Goal: Use online tool/utility: Use online tool/utility

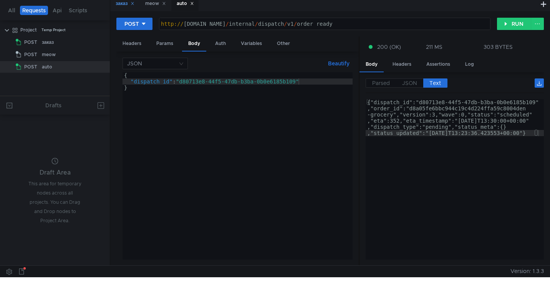
click at [118, 5] on div "заказ" at bounding box center [125, 4] width 19 height 8
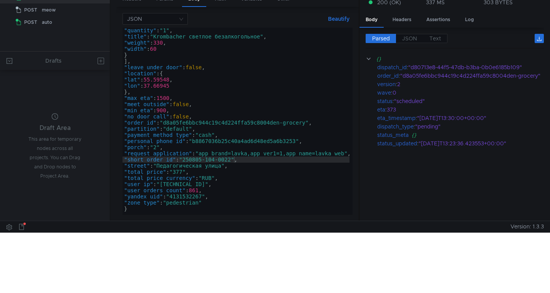
click at [272, 123] on div ""quantity" : "1" , "title" : "Krombacher светлое безалкогольное" , "weight" : 3…" at bounding box center [239, 125] width 233 height 196
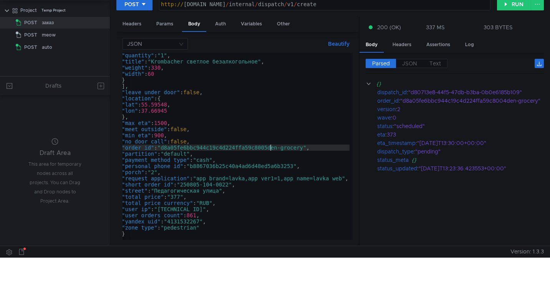
scroll to position [0, 4]
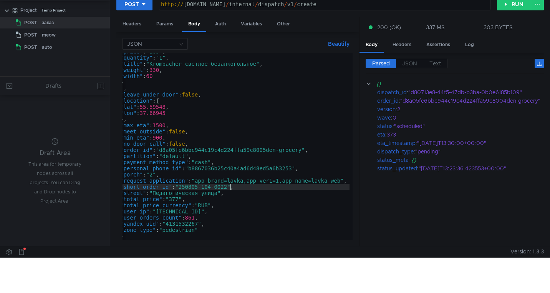
click at [230, 188] on div ""price" : "169" , "quantity" : "1" , "title" : "Krombacher светлое безалкогольн…" at bounding box center [235, 146] width 233 height 196
type textarea ""short_order_id": "250805-104-0023","
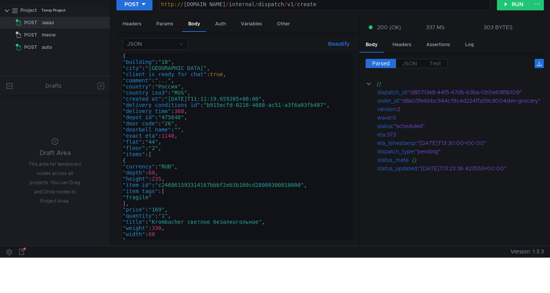
scroll to position [0, 0]
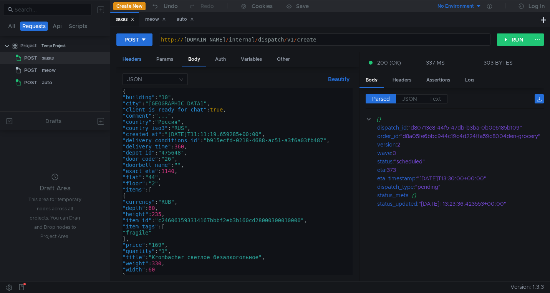
click at [137, 57] on div "Headers" at bounding box center [131, 59] width 31 height 14
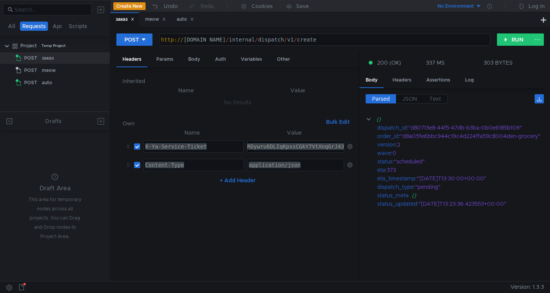
paste textarea "PH_ARCHw4fGBiIRCMTzehCq33sgg43MkaXU_gE:M27yfImAg_0Q6GiFJmdQU1Xw1fmXUT8e5y5G2viP…"
type textarea "3:serv:CPH_ARCHw4fGBiIRCMTzehCq33sgg43MkaXU_gE:M27yfImAg_0Q6GiFJmdQU1Xw1fmXUT8e…"
click at [183, 24] on div "auto" at bounding box center [184, 19] width 27 height 14
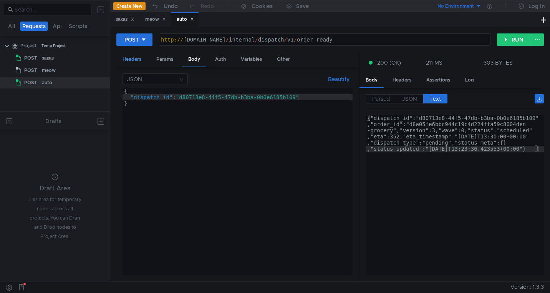
click at [134, 65] on div "Headers" at bounding box center [131, 59] width 31 height 14
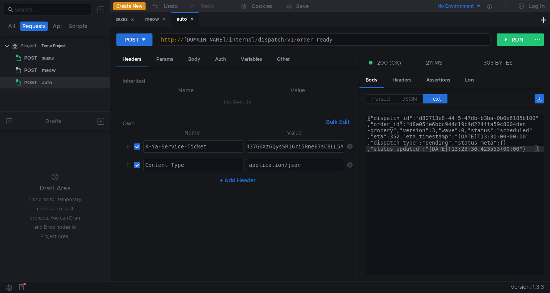
paste textarea "PH_ARCHw4fGBiIRCMTzehCq33sgg43MkaXU_gE:M27yfImAg_0Q6GiFJmdQU1Xw1fmXUT8e5y5G2viP…"
type textarea "3:serv:CPH_ARCHw4fGBiIRCMTzehCq33sgg43MkaXU_gE:M27yfImAg_0Q6GiFJmdQU1Xw1fmXUT8e…"
click at [125, 19] on div "заказ" at bounding box center [125, 19] width 19 height 8
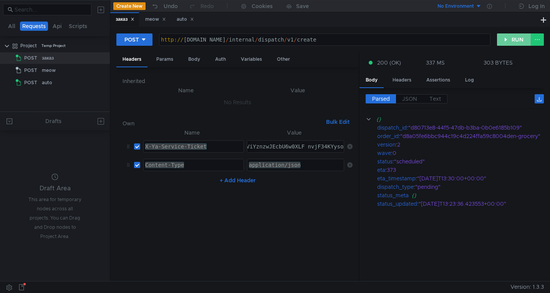
click at [500, 40] on button "RUN" at bounding box center [514, 39] width 34 height 12
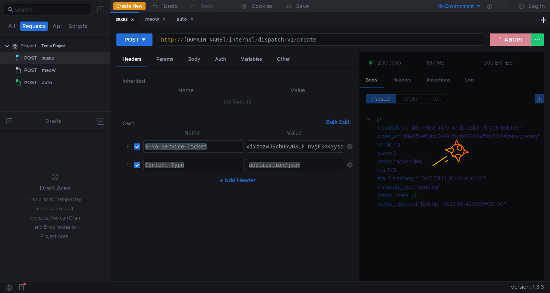
click at [508, 40] on button "ABORT" at bounding box center [511, 39] width 42 height 12
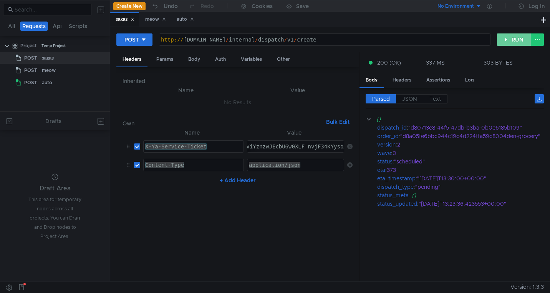
click at [508, 40] on button "RUN" at bounding box center [514, 39] width 34 height 12
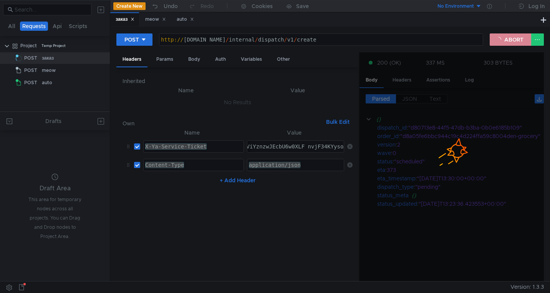
click at [497, 38] on button "ABORT" at bounding box center [511, 39] width 42 height 12
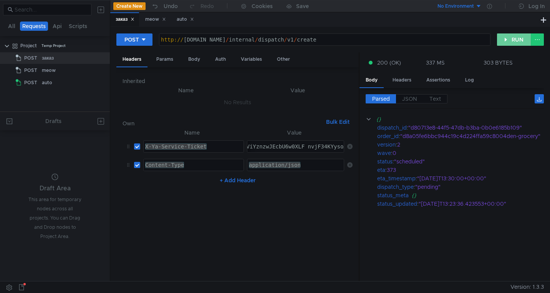
click at [512, 38] on button "RUN" at bounding box center [514, 39] width 34 height 12
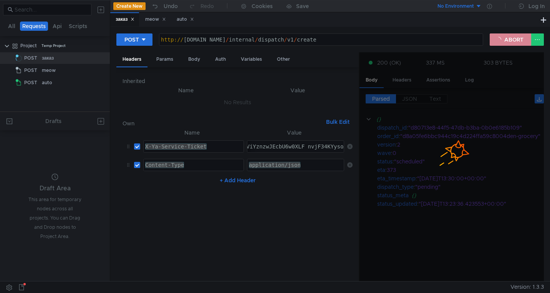
click at [511, 38] on button "ABORT" at bounding box center [511, 39] width 42 height 12
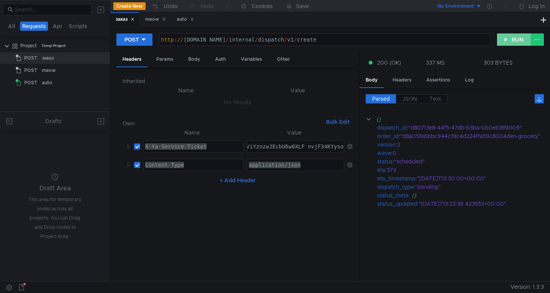
click at [511, 38] on button "RUN" at bounding box center [514, 39] width 34 height 12
click at [451, 125] on div ""b3cc1c62-7fd8-4839-bc78-f89b0b9ff224"" at bounding box center [476, 127] width 135 height 8
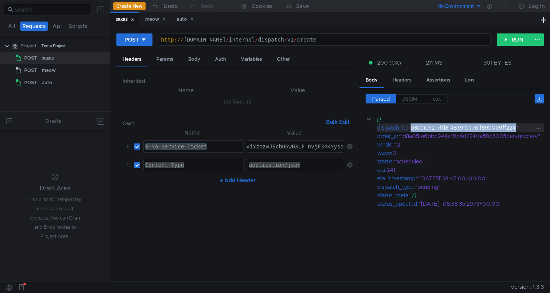
drag, startPoint x: 518, startPoint y: 126, endPoint x: 412, endPoint y: 129, distance: 105.4
click at [412, 129] on div ""b3cc1c62-7fd8-4839-bc78-f89b0b9ff224"" at bounding box center [476, 127] width 135 height 8
copy div "b3cc1c62-7fd8-4839-bc78-f89b0b9ff224"
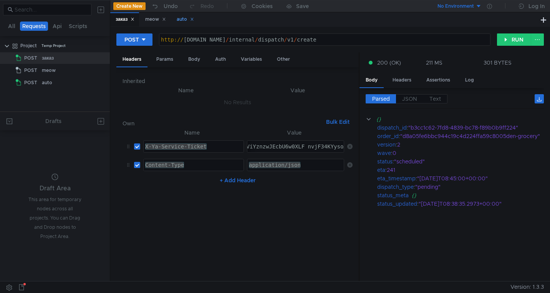
click at [186, 22] on div "auto" at bounding box center [185, 19] width 17 height 8
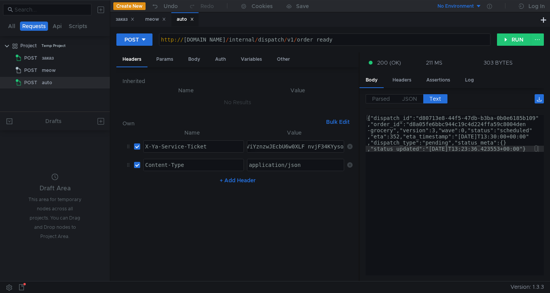
click at [195, 62] on div "Body" at bounding box center [194, 59] width 24 height 14
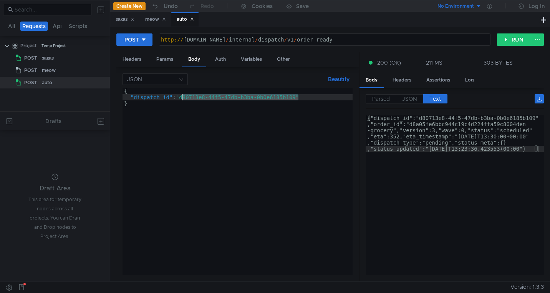
drag, startPoint x: 298, startPoint y: 98, endPoint x: 183, endPoint y: 98, distance: 115.3
click at [183, 98] on div "{ "dispatch_id" : "d80713e8-44f5-47db-b3ba-0b0e6185b109" }" at bounding box center [238, 188] width 230 height 200
paste textarea "b3cc1c62-7fd8-4839-bc78-f89b0b9ff224"
type textarea ""dispatch_id": "b3cc1c62-7fd8-4839-bc78-f89b0b9ff224""
click at [504, 41] on button "RUN" at bounding box center [514, 39] width 34 height 12
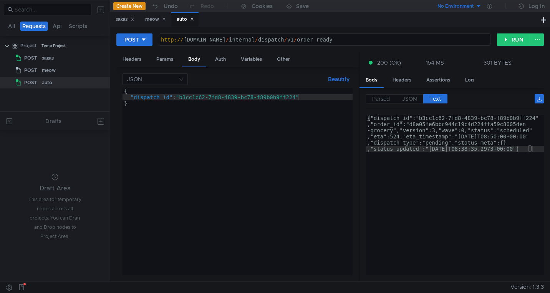
click at [126, 6] on button "Create New" at bounding box center [129, 6] width 32 height 8
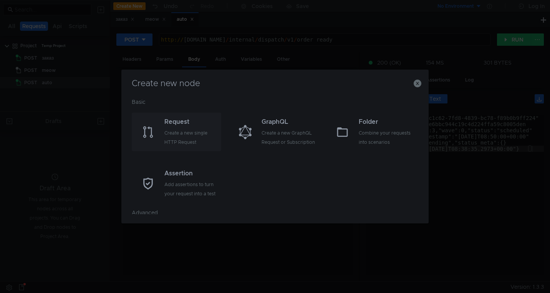
click at [192, 122] on div "Request" at bounding box center [192, 121] width 55 height 9
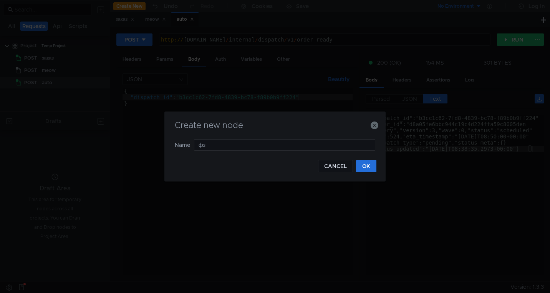
type input "ф"
type input "аптека"
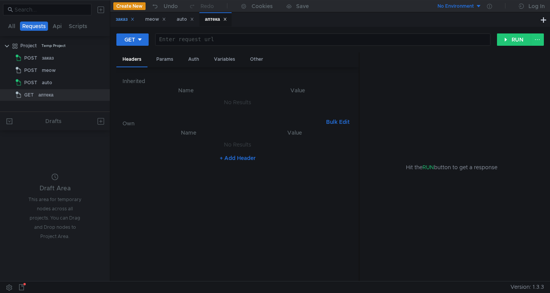
click at [121, 23] on div "заказ" at bounding box center [125, 19] width 19 height 8
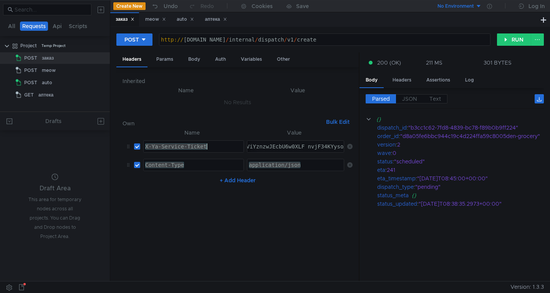
click at [209, 147] on div "X-Ya-Service-Ticket" at bounding box center [194, 152] width 100 height 18
click at [209, 18] on div "аптека" at bounding box center [216, 19] width 22 height 8
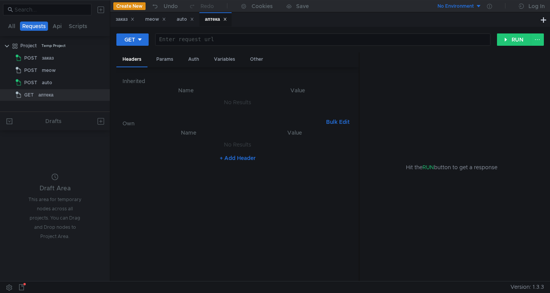
click at [231, 155] on button "+ Add Header" at bounding box center [238, 157] width 42 height 9
click at [189, 146] on div at bounding box center [194, 152] width 100 height 18
paste textarea "X-Ya-Service-Ticket"
type textarea "X-Ya-Service-Ticket"
drag, startPoint x: 119, startPoint y: 22, endPoint x: 120, endPoint y: 27, distance: 5.5
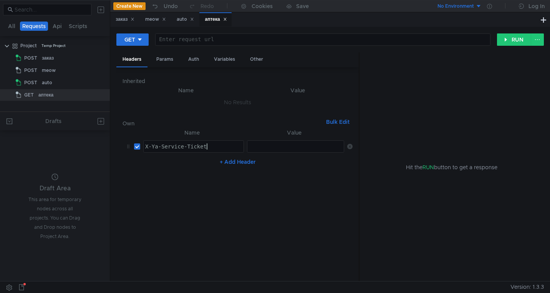
click at [119, 22] on div "заказ" at bounding box center [125, 19] width 19 height 8
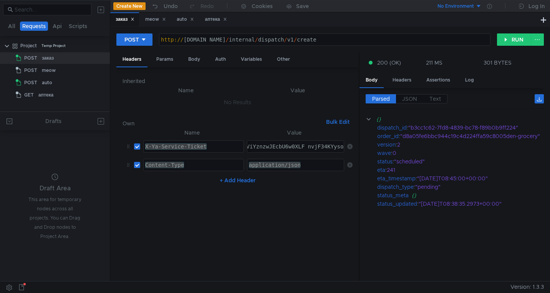
click at [178, 168] on div "Content-Type" at bounding box center [194, 171] width 100 height 18
click at [213, 23] on div "аптека" at bounding box center [216, 19] width 32 height 14
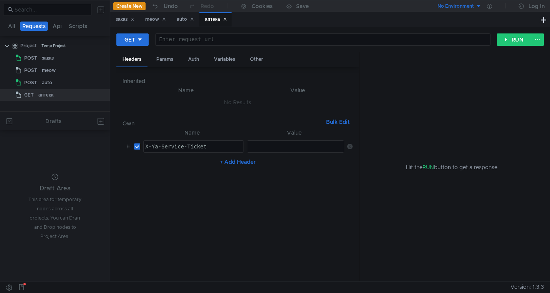
click at [232, 160] on button "+ Add Header" at bounding box center [238, 161] width 42 height 9
click at [192, 167] on div at bounding box center [194, 171] width 100 height 18
paste textarea "Content-Type"
type textarea "Content-Type"
click at [123, 20] on div "заказ" at bounding box center [125, 19] width 19 height 8
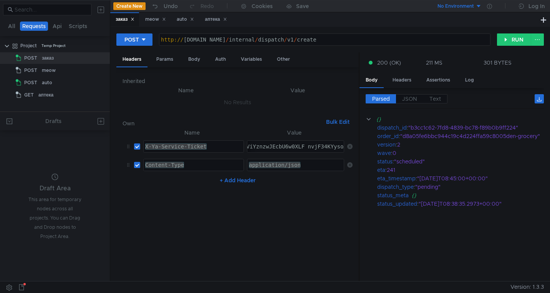
click at [212, 22] on div "аптека" at bounding box center [216, 19] width 22 height 8
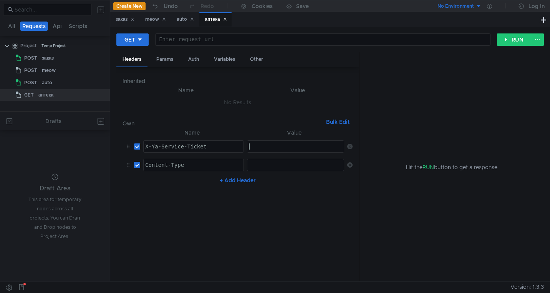
click at [274, 144] on div at bounding box center [296, 152] width 97 height 18
paste textarea "3:serv:CPH_ARCHw4fGBiIRCMTzehCq33sgg43MkaXU_gE:M27yfImAg_0Q6GiFJmdQU1Xw1fmXUT8e…"
type textarea "3:serv:CPH_ARCHw4fGBiIRCMTzehCq33sgg43MkaXU_gE:M27yfImAg_0Q6GiFJmdQU1Xw1fmXUT8e…"
drag, startPoint x: 119, startPoint y: 20, endPoint x: 122, endPoint y: 25, distance: 5.8
click at [119, 20] on div "заказ" at bounding box center [125, 19] width 19 height 8
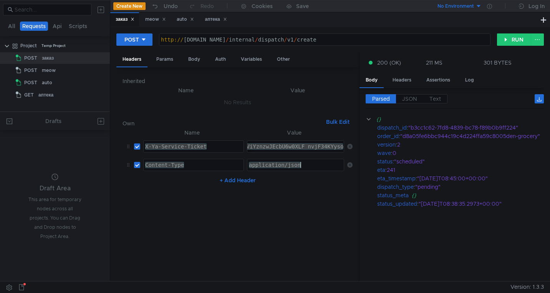
click at [274, 164] on div "application/json" at bounding box center [296, 171] width 97 height 18
click at [213, 24] on div "аптека" at bounding box center [216, 19] width 32 height 14
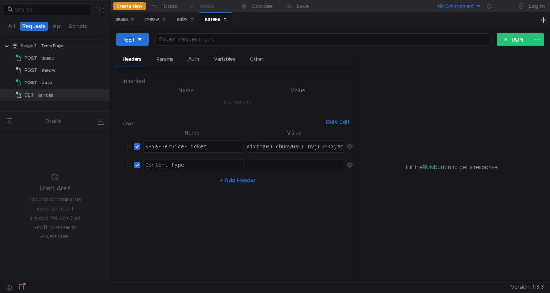
click at [262, 163] on div at bounding box center [296, 171] width 97 height 18
paste textarea "application/json"
type textarea "application/json"
click at [140, 40] on icon at bounding box center [140, 39] width 4 height 2
click at [138, 66] on li "POST" at bounding box center [132, 68] width 33 height 12
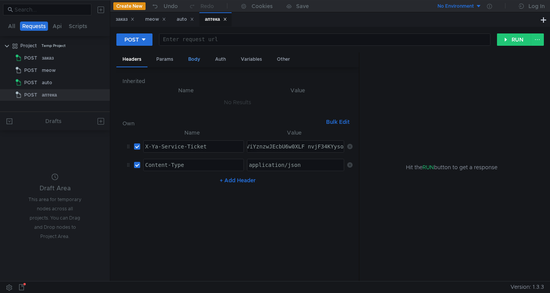
click at [193, 58] on div "Body" at bounding box center [194, 59] width 24 height 14
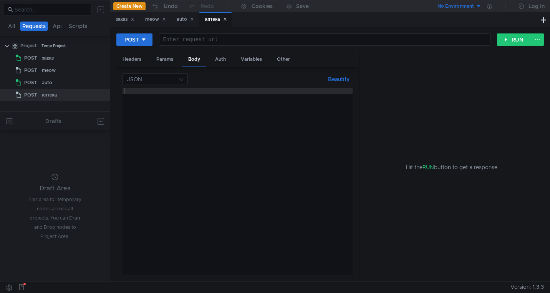
click at [234, 142] on div at bounding box center [238, 188] width 230 height 200
paste textarea "}"
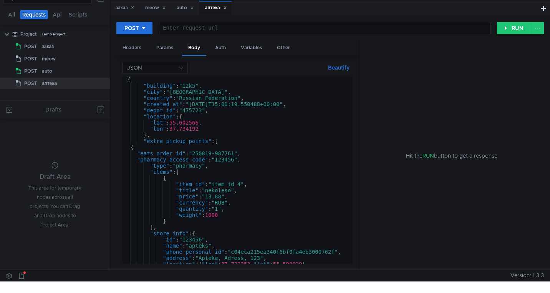
scroll to position [8, 0]
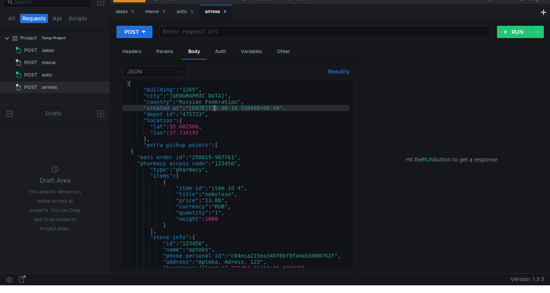
click at [214, 109] on div "{ "building" : "12k5" , "city" : "Moscow" , "country" : "Russian Federation" , …" at bounding box center [236, 180] width 227 height 200
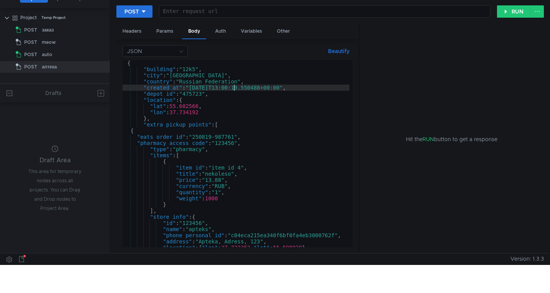
scroll to position [0, 0]
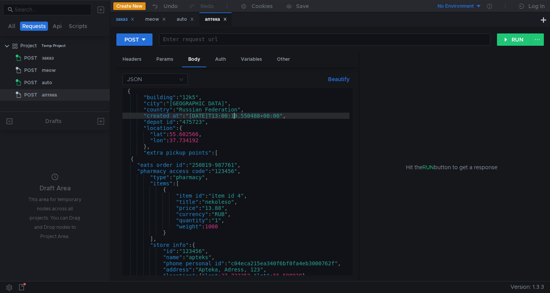
type textarea ""created_at": "2025-09-10T13:00:19.550488+00:00","
click at [120, 23] on div "заказ" at bounding box center [125, 19] width 19 height 8
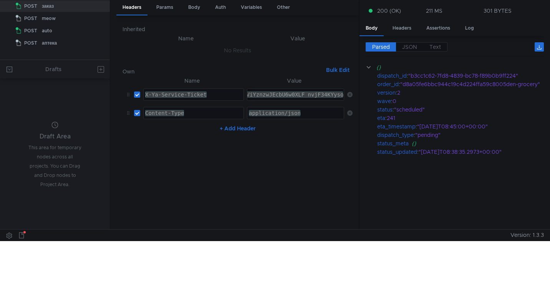
scroll to position [58, 0]
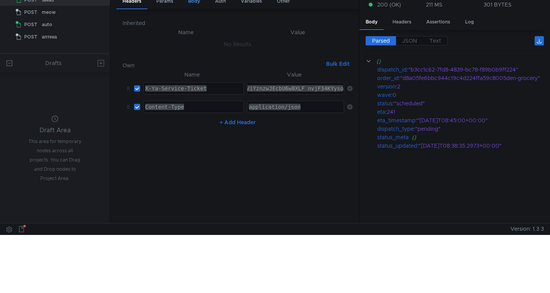
click at [190, 3] on div "Body" at bounding box center [194, 1] width 24 height 14
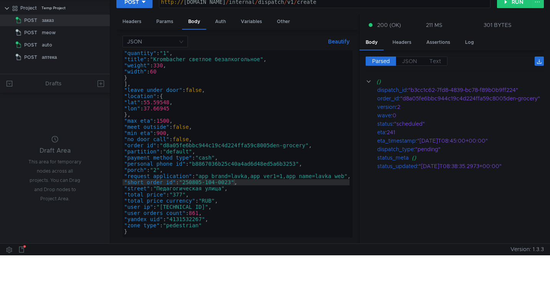
scroll to position [60, 0]
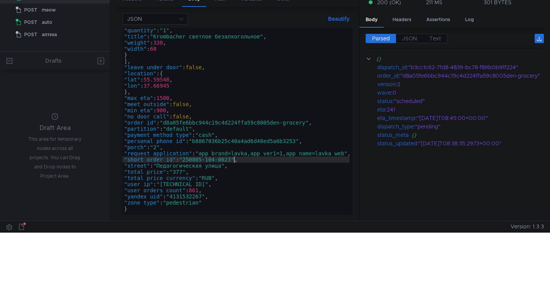
click at [233, 161] on div ""quantity" : "1" , "title" : "Krombacher светлое безалкогольное" , "weight" : 3…" at bounding box center [239, 125] width 233 height 196
type textarea ""short_order_id": "250805-104-0023","
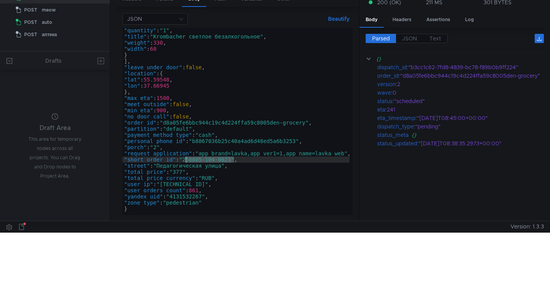
drag, startPoint x: 235, startPoint y: 161, endPoint x: 186, endPoint y: 161, distance: 48.8
click at [186, 161] on div ""quantity" : "1" , "title" : "Krombacher светлое безалкогольное" , "weight" : 3…" at bounding box center [239, 125] width 233 height 196
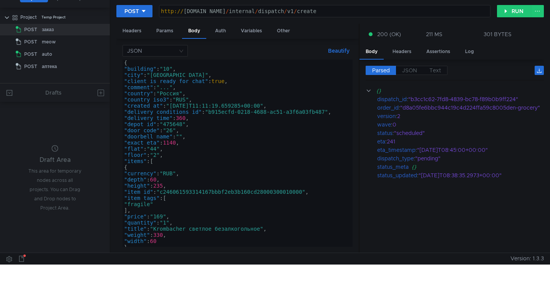
scroll to position [0, 0]
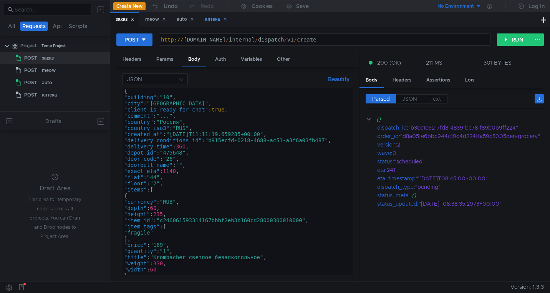
click at [212, 22] on div "аптека" at bounding box center [216, 19] width 22 height 8
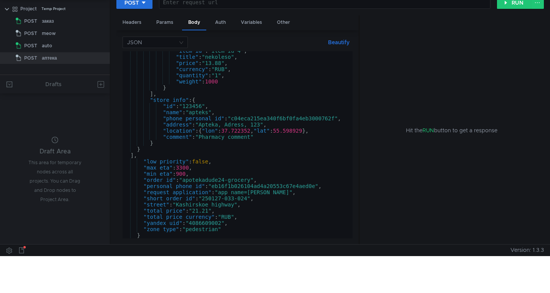
click at [227, 199] on div ""item_id" : "item_id_4" , "title" : "nekoleso" , "price" : "13.88" , "currency"…" at bounding box center [236, 148] width 227 height 200
drag, startPoint x: 206, startPoint y: 200, endPoint x: 249, endPoint y: 198, distance: 43.9
click at [249, 198] on div ""item_id" : "item_id_4" , "title" : "nekoleso" , "price" : "13.88" , "currency"…" at bounding box center [236, 148] width 227 height 200
paste textarea "805-104-0023"
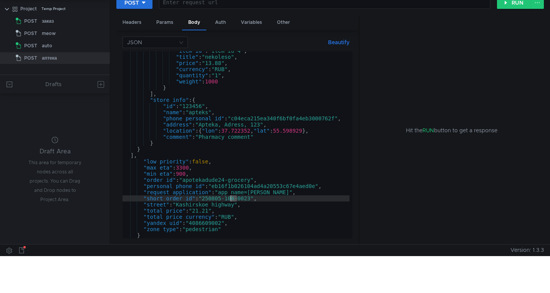
drag, startPoint x: 237, startPoint y: 199, endPoint x: 232, endPoint y: 200, distance: 5.4
click at [232, 200] on div ""item_id" : "item_id_4" , "title" : "nekoleso" , "price" : "13.88" , "currency"…" at bounding box center [236, 148] width 227 height 200
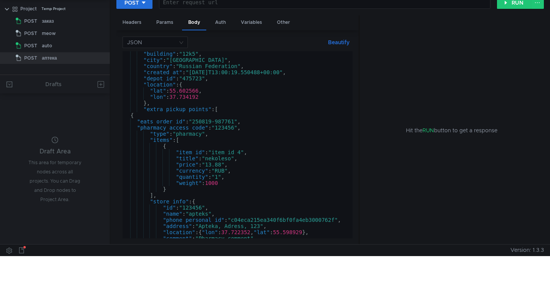
scroll to position [1, 0]
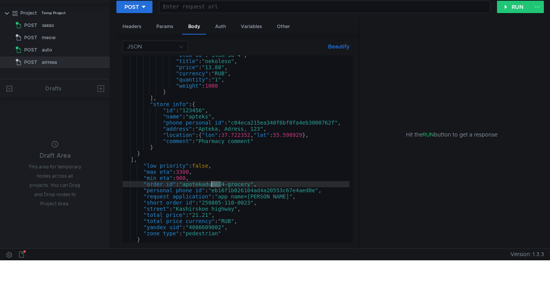
drag, startPoint x: 221, startPoint y: 186, endPoint x: 210, endPoint y: 186, distance: 11.2
click at [210, 186] on div ""item_id" : "item_id_4" , "title" : "nekoleso" , "price" : "13.88" , "currency"…" at bounding box center [236, 152] width 227 height 200
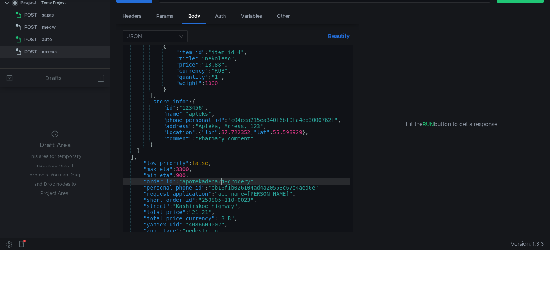
scroll to position [94, 0]
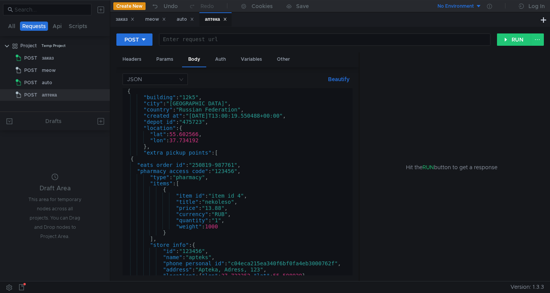
type textarea ""order_id": "apotekadena24-grocery","
click at [278, 41] on div at bounding box center [325, 46] width 331 height 18
paste textarea "[URL][DOMAIN_NAME]"
type textarea "[URL][DOMAIN_NAME]"
click at [500, 41] on button "RUN" at bounding box center [514, 39] width 34 height 12
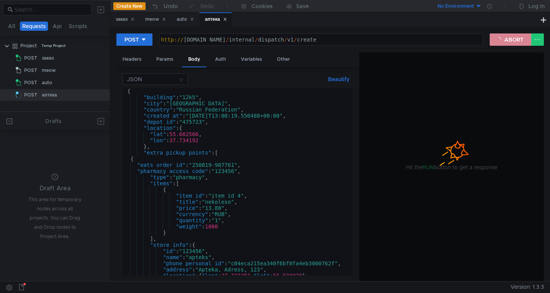
click at [500, 41] on button "ABORT" at bounding box center [511, 39] width 42 height 12
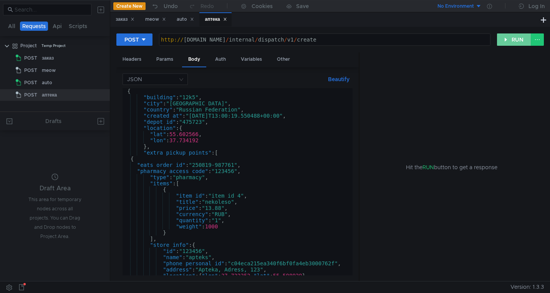
click at [500, 41] on button "RUN" at bounding box center [514, 39] width 34 height 12
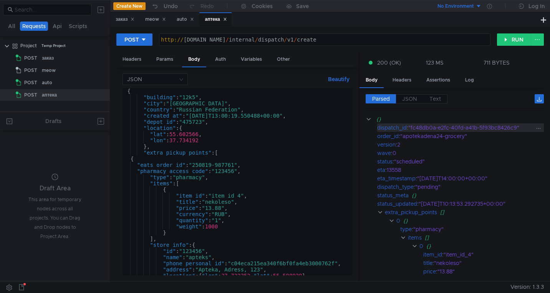
click at [454, 126] on div ""fc48db0a-e2fc-40fd-a41b-5f93bc8426c9"" at bounding box center [472, 127] width 127 height 8
click at [519, 126] on div ""fc48db0a-e2fc-40fd-a41b-5f93bc8426c9"" at bounding box center [472, 127] width 127 height 8
drag, startPoint x: 519, startPoint y: 128, endPoint x: 412, endPoint y: 130, distance: 106.5
click at [412, 130] on div ""fc48db0a-e2fc-40fd-a41b-5f93bc8426c9"" at bounding box center [472, 127] width 127 height 8
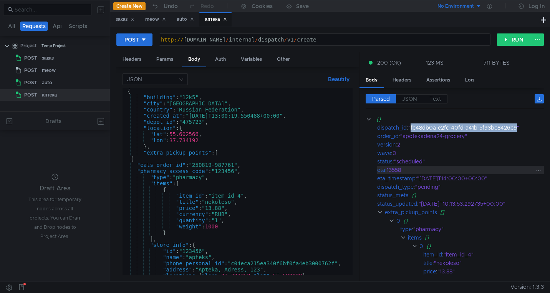
copy div "fc48db0a-e2fc-40fd-a41b-5f93bc8426c9"
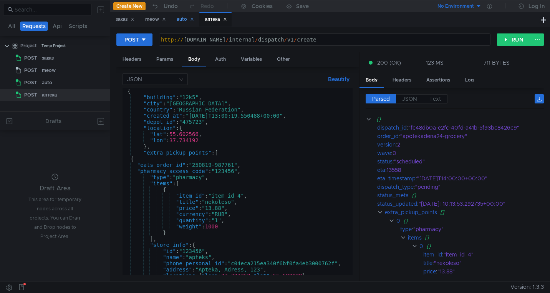
click at [186, 19] on div "auto" at bounding box center [185, 19] width 17 height 8
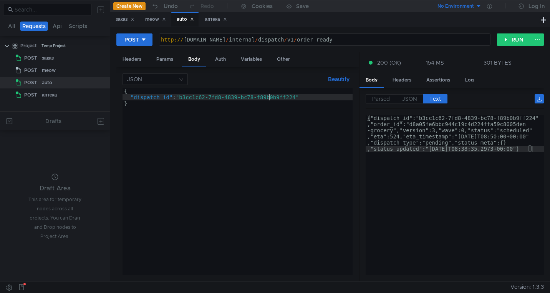
click at [268, 100] on div "{ "dispatch_id" : "b3cc1c62-7fd8-4839-bc78-f89b0b9ff224" }" at bounding box center [238, 188] width 230 height 200
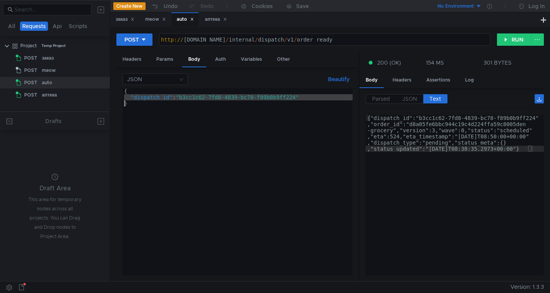
click at [268, 100] on div "{ "dispatch_id" : "b3cc1c62-7fd8-4839-bc78-f89b0b9ff224" }" at bounding box center [238, 188] width 230 height 200
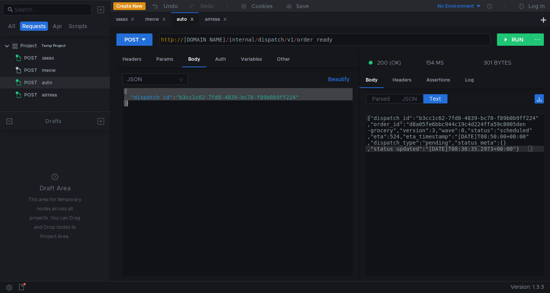
click at [268, 100] on div "{ "dispatch_id" : "b3cc1c62-7fd8-4839-bc78-f89b0b9ff224" }" at bounding box center [238, 188] width 230 height 200
click at [294, 100] on div "{ "dispatch_id" : "b3cc1c62-7fd8-4839-bc78-f89b0b9ff224" }" at bounding box center [238, 188] width 230 height 200
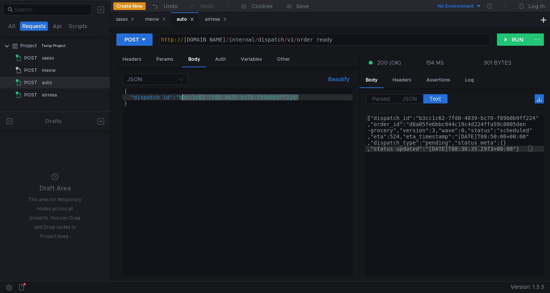
drag, startPoint x: 298, startPoint y: 98, endPoint x: 183, endPoint y: 100, distance: 115.3
click at [183, 100] on div "{ "dispatch_id" : "b3cc1c62-7fd8-4839-bc78-f89b0b9ff224" }" at bounding box center [238, 188] width 230 height 200
paste textarea "fc48db0a-e2fc-40fd-a41b-5f93bc8426c9"
type textarea ""dispatch_id": "fc48db0a-e2fc-40fd-a41b-5f93bc8426c9""
click at [505, 41] on button "RUN" at bounding box center [514, 39] width 34 height 12
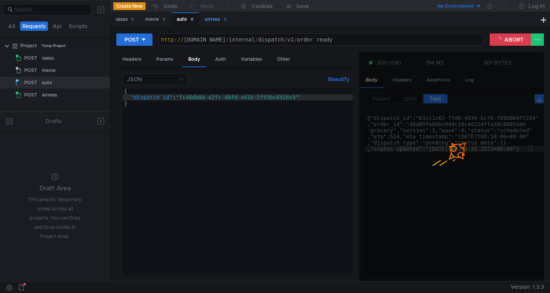
click at [215, 21] on div "аптека" at bounding box center [216, 19] width 22 height 8
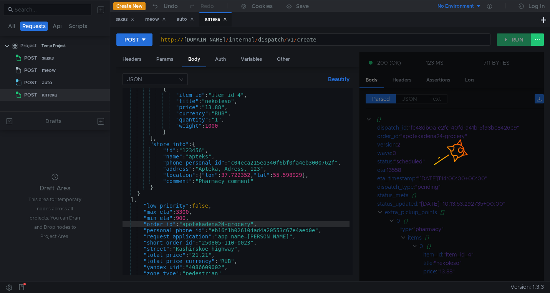
scroll to position [108, 0]
